Goal: Navigation & Orientation: Find specific page/section

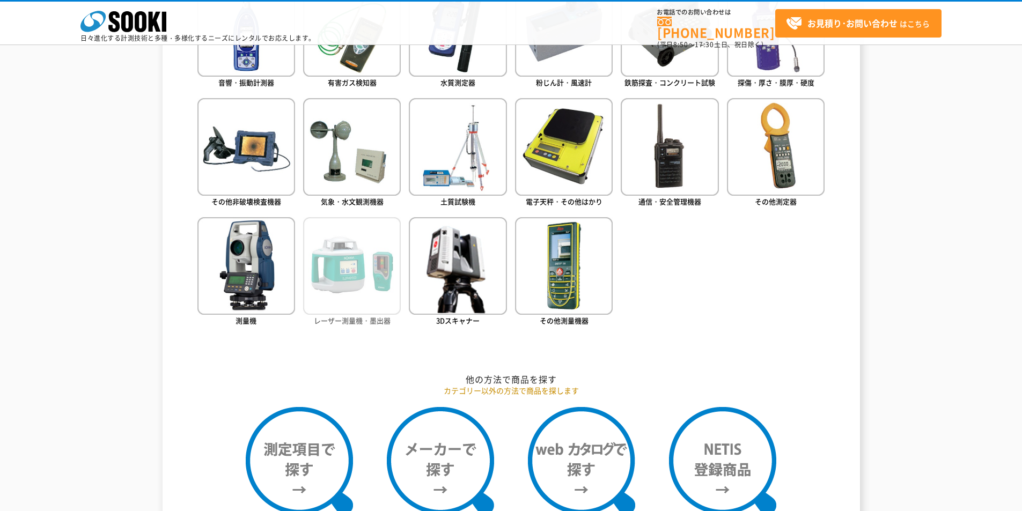
scroll to position [590, 0]
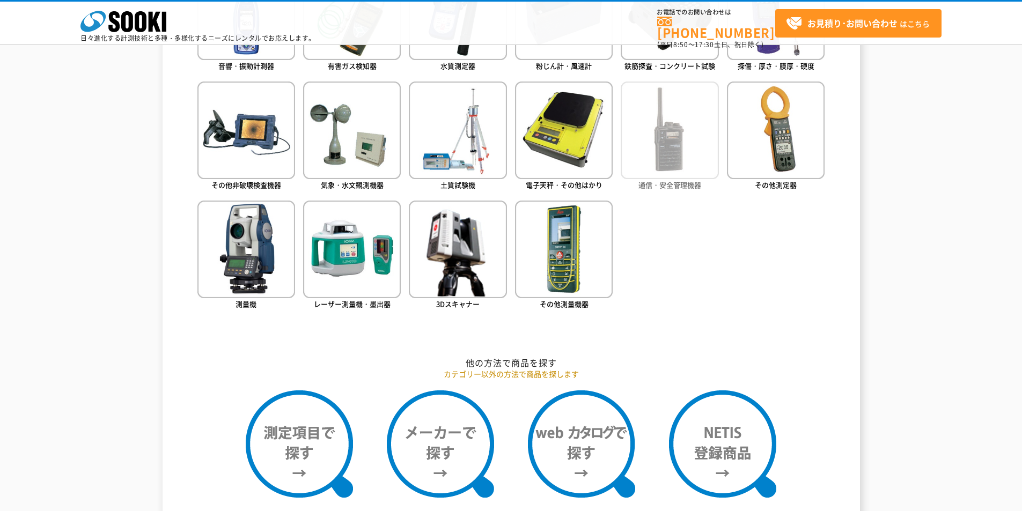
click at [662, 149] on img at bounding box center [670, 131] width 98 height 98
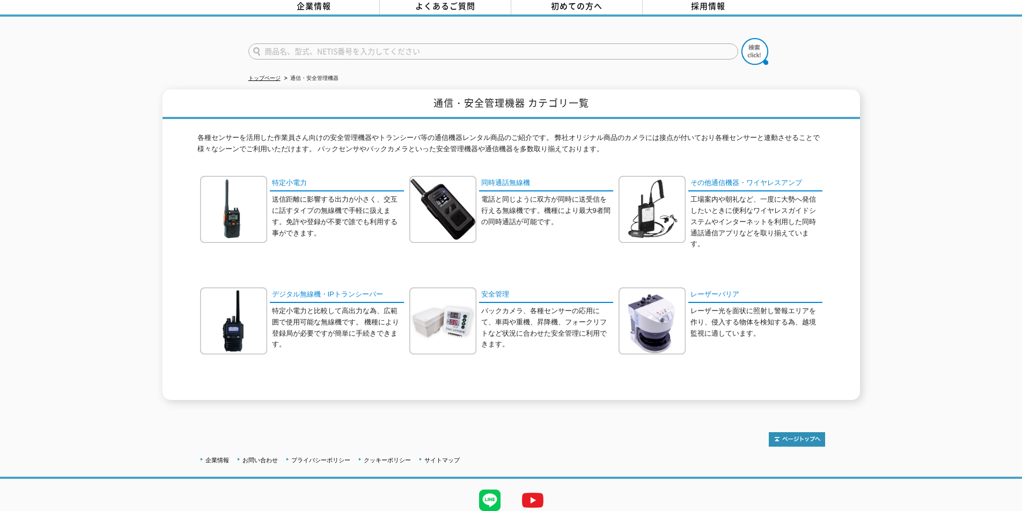
scroll to position [34, 0]
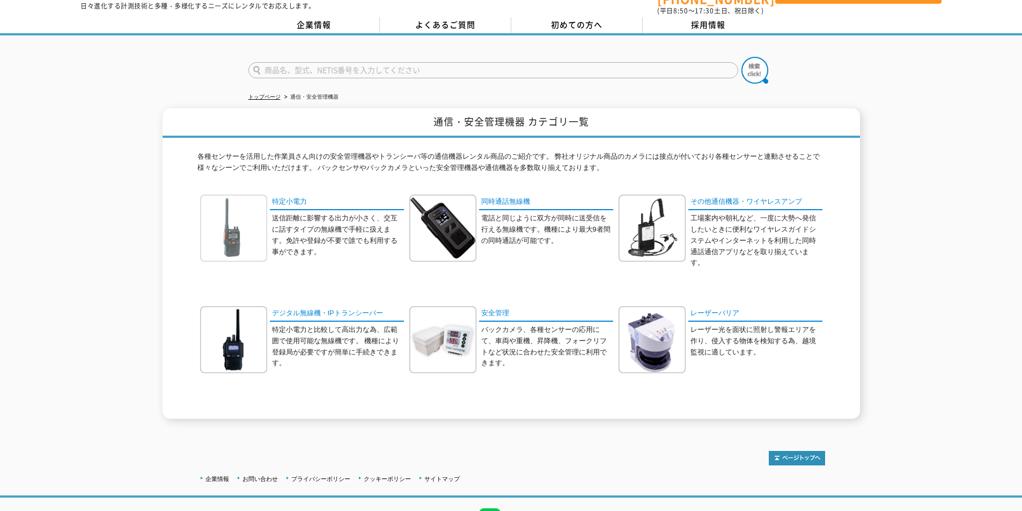
click at [233, 233] on img at bounding box center [233, 228] width 67 height 67
